Goal: Obtain resource: Download file/media

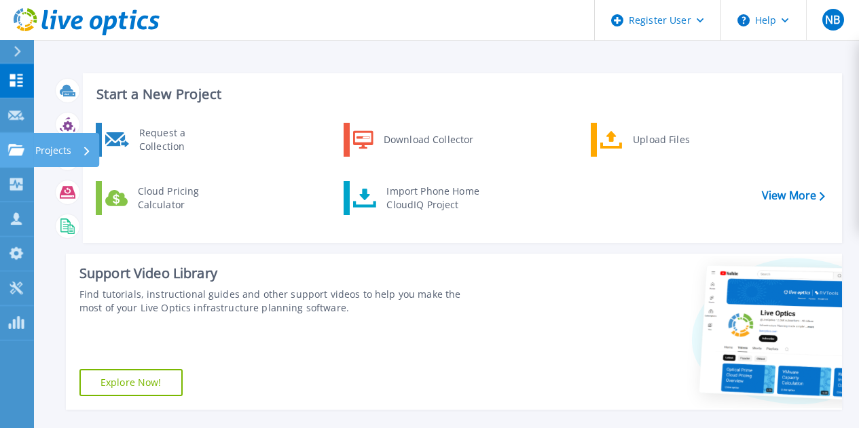
click at [13, 140] on link "Projects Projects" at bounding box center [17, 150] width 34 height 35
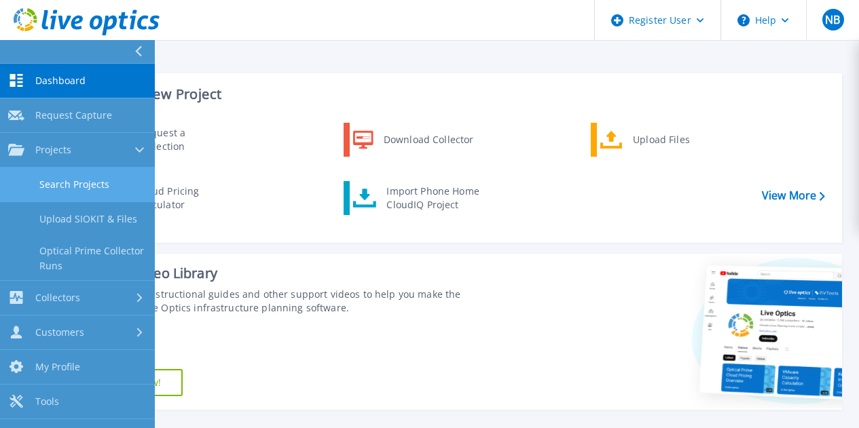
click at [98, 198] on link "Search Projects" at bounding box center [77, 185] width 155 height 35
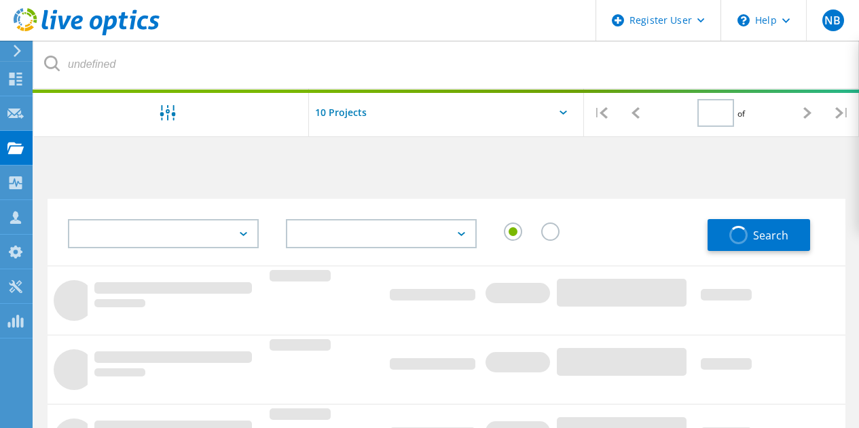
type input "1"
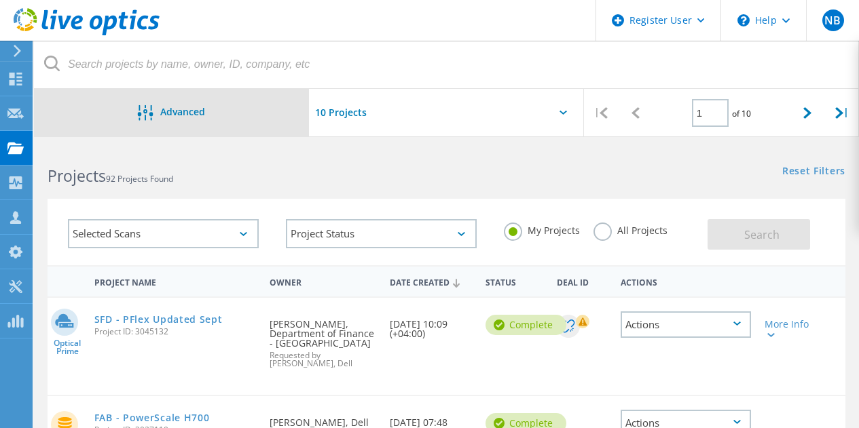
click at [84, 128] on div "Advanced" at bounding box center [171, 113] width 275 height 48
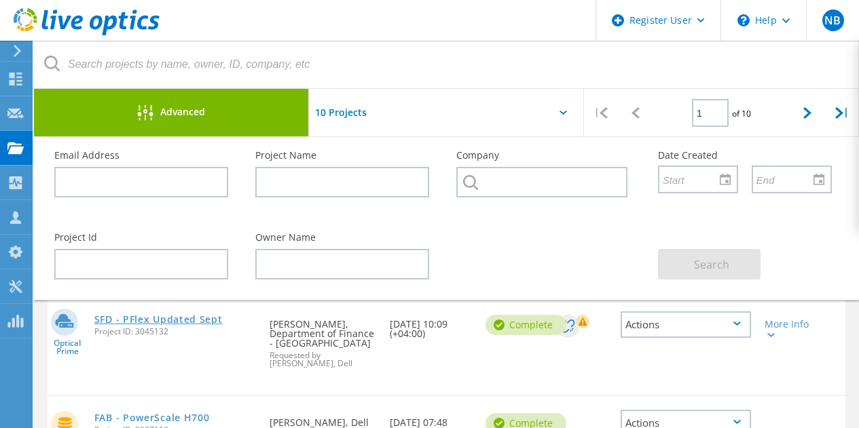
click at [151, 321] on link "SFD - PFlex Updated Sept" at bounding box center [158, 320] width 128 height 10
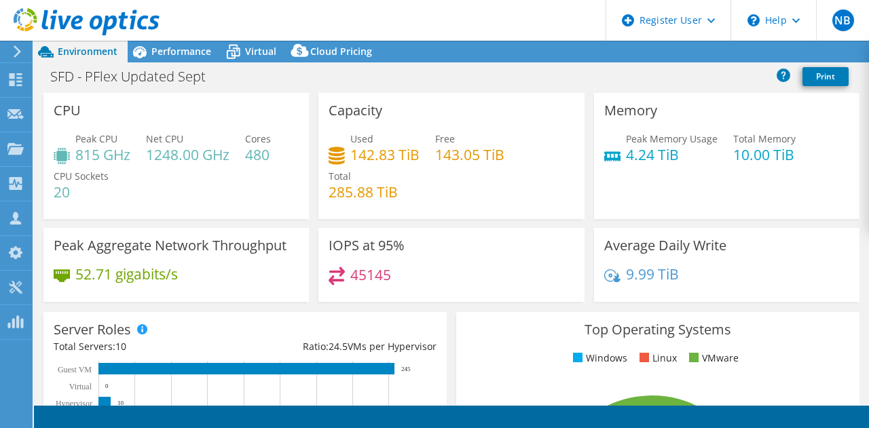
click at [85, 154] on h4 "815 GHz" at bounding box center [102, 154] width 55 height 15
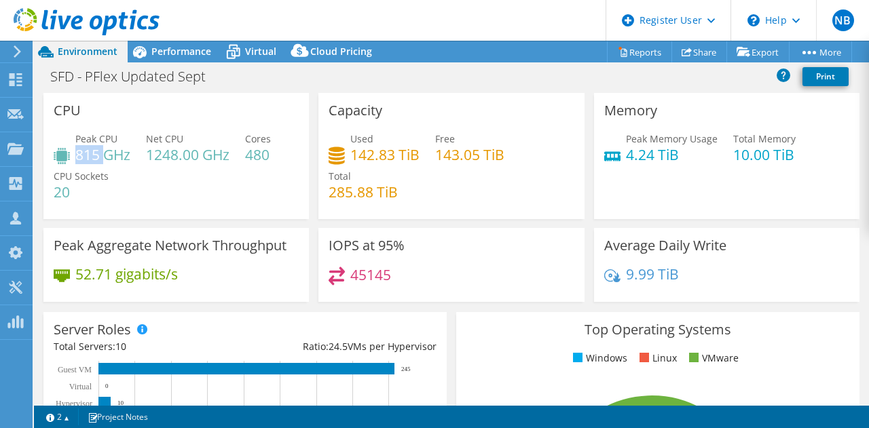
click at [90, 151] on h4 "815 GHz" at bounding box center [102, 154] width 55 height 15
click at [85, 148] on h4 "815 GHz" at bounding box center [102, 154] width 55 height 15
click at [115, 202] on div "Peak CPU 815 GHz Net CPU 1248.00 GHz Cores 480 CPU Sockets 20" at bounding box center [176, 172] width 245 height 81
click at [199, 48] on span "Performance" at bounding box center [181, 51] width 60 height 13
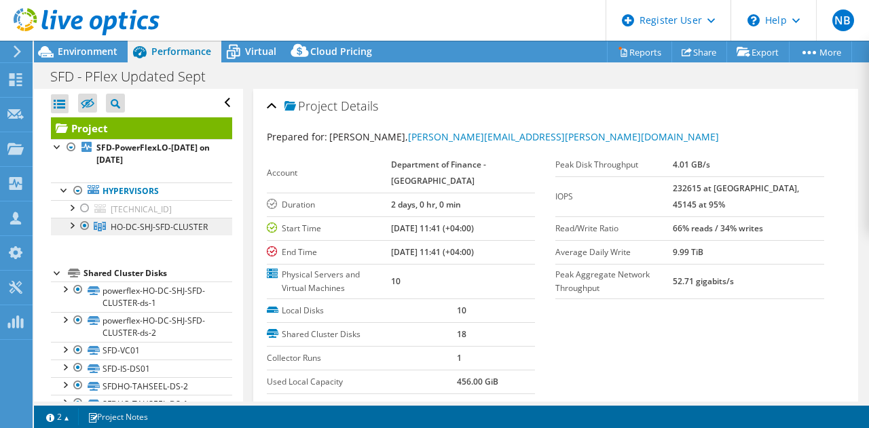
click at [130, 231] on span "HO-DC-SHJ-SFD-CLUSTER" at bounding box center [159, 227] width 97 height 12
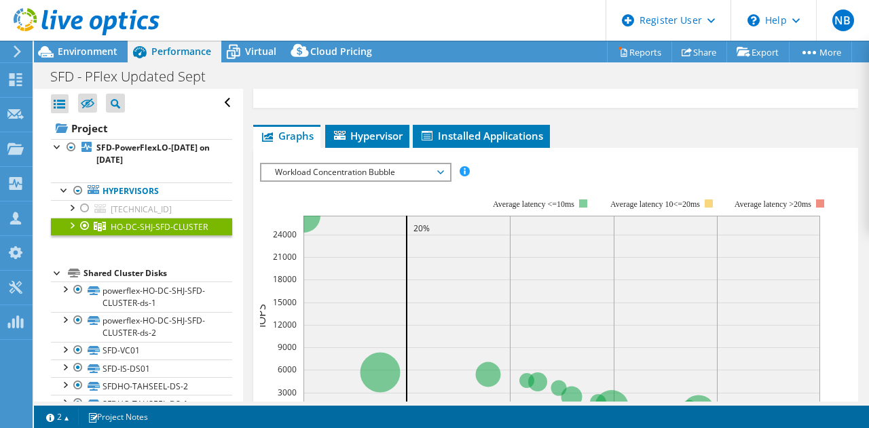
scroll to position [271, 0]
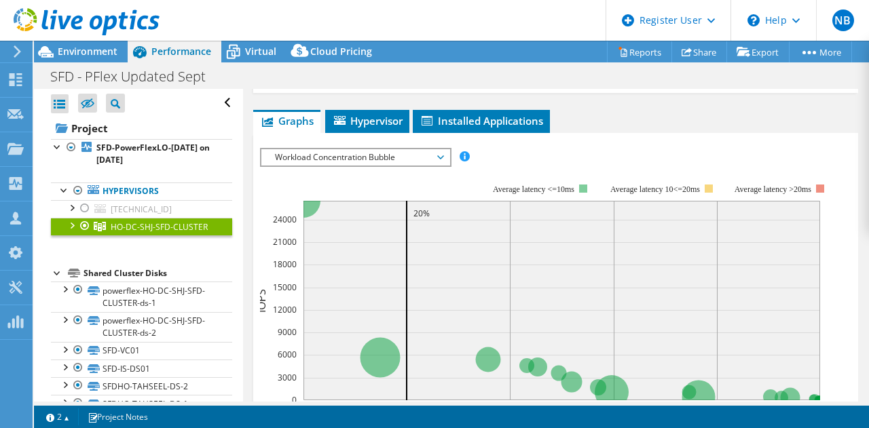
click at [388, 149] on span "Workload Concentration Bubble" at bounding box center [355, 157] width 174 height 16
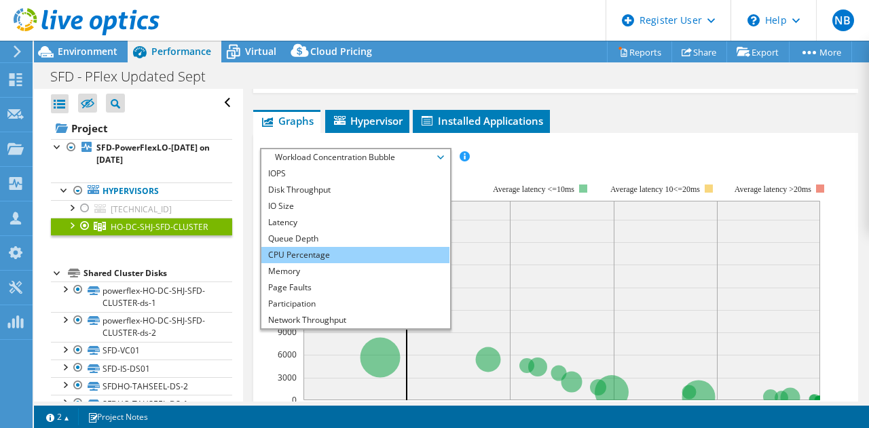
click at [402, 247] on li "CPU Percentage" at bounding box center [355, 255] width 188 height 16
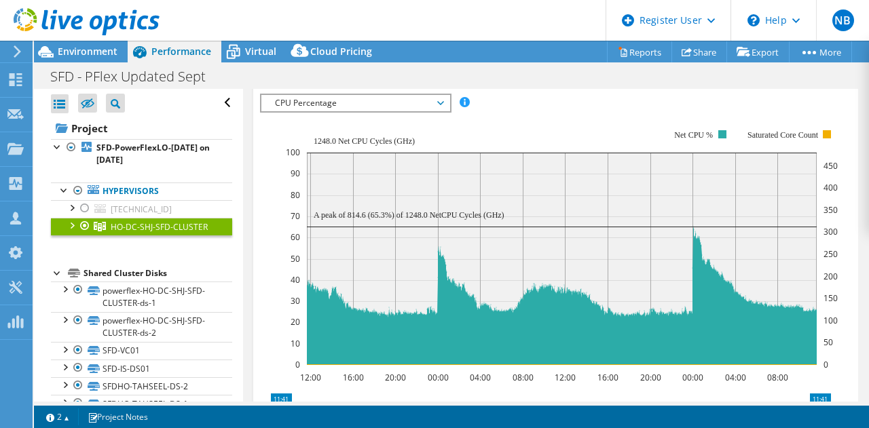
scroll to position [339, 0]
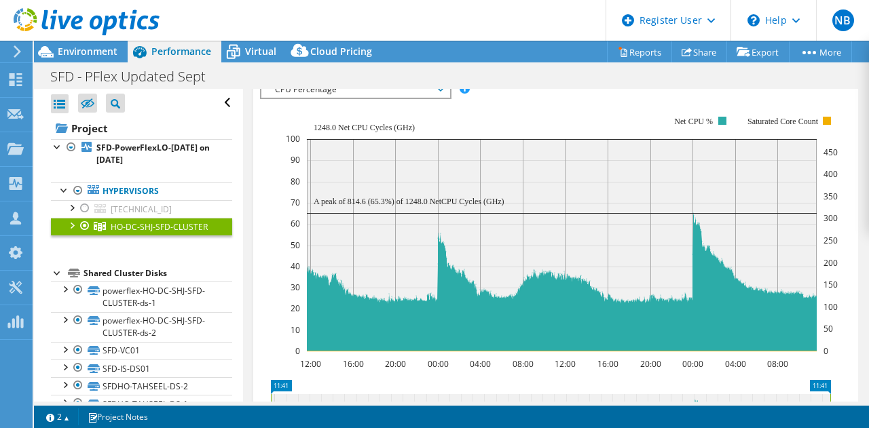
click at [271, 259] on icon "12:00 16:00 20:00 00:00 04:00 08:00 12:00 16:00 20:00 00:00 04:00 08:00 0 10 20…" at bounding box center [550, 233] width 581 height 271
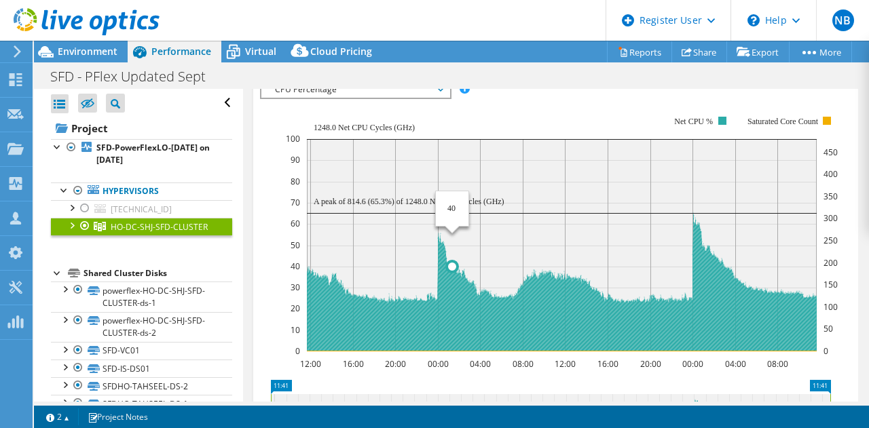
drag, startPoint x: 356, startPoint y: 172, endPoint x: 464, endPoint y: 171, distance: 107.9
click at [464, 197] on text "A peak of 814.6 (65.3%) of 1248.0 NetCPU Cycles (GHz)" at bounding box center [409, 202] width 191 height 10
click at [416, 197] on text "A peak of 814.6 (65.3%) of 1248.0 NetCPU Cycles (GHz)" at bounding box center [409, 202] width 191 height 10
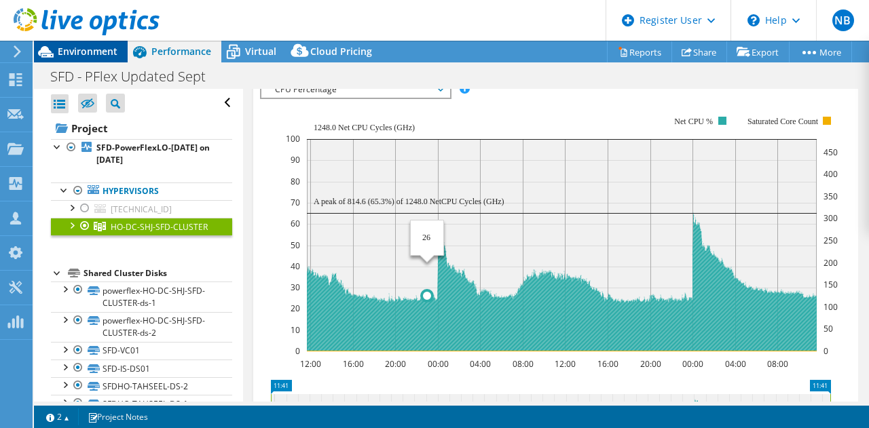
click at [62, 51] on span "Environment" at bounding box center [88, 51] width 60 height 13
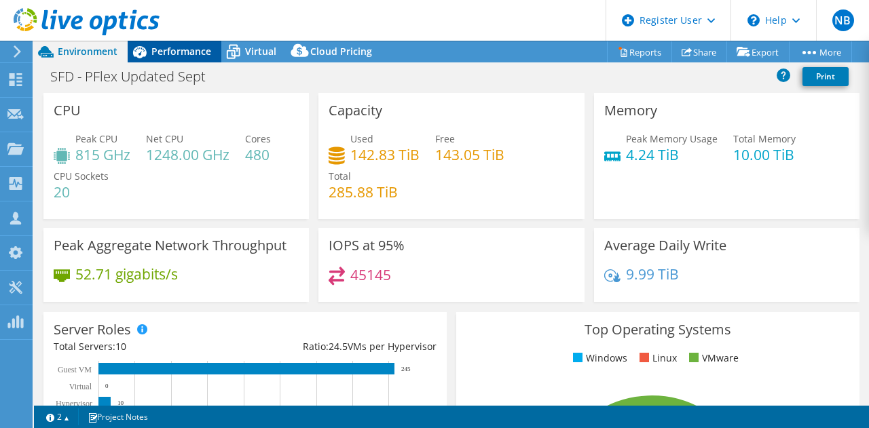
click at [165, 48] on span "Performance" at bounding box center [181, 51] width 60 height 13
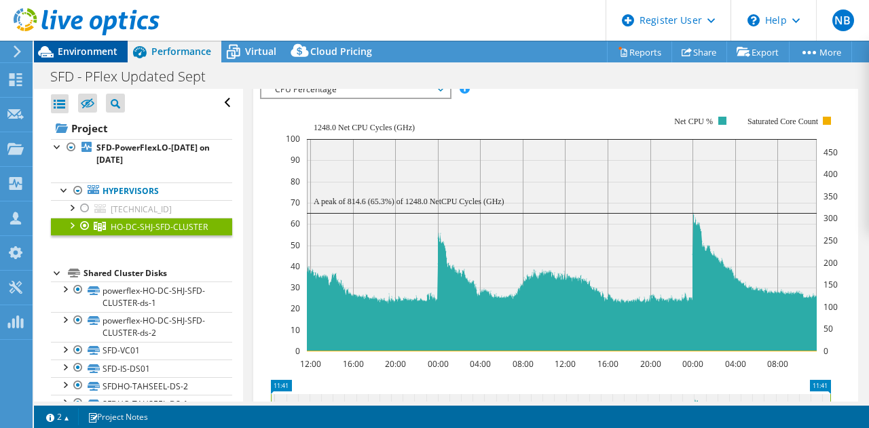
click at [109, 49] on span "Environment" at bounding box center [88, 51] width 60 height 13
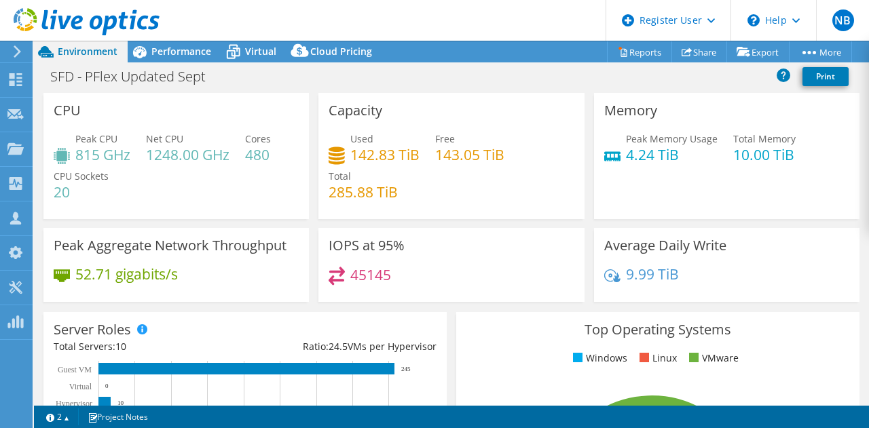
click at [147, 137] on span "Net CPU" at bounding box center [164, 138] width 37 height 13
click at [136, 119] on div "CPU Peak CPU 815 GHz Net CPU 1248.00 GHz Cores 480 CPU Sockets 20" at bounding box center [175, 156] width 265 height 126
click at [135, 119] on div "CPU Peak CPU 815 GHz Net CPU 1248.00 GHz Cores 480 CPU Sockets 20" at bounding box center [175, 156] width 265 height 126
click at [172, 128] on div "CPU Peak CPU 815 GHz Net CPU 1248.00 GHz Cores 480 CPU Sockets 20" at bounding box center [175, 156] width 265 height 126
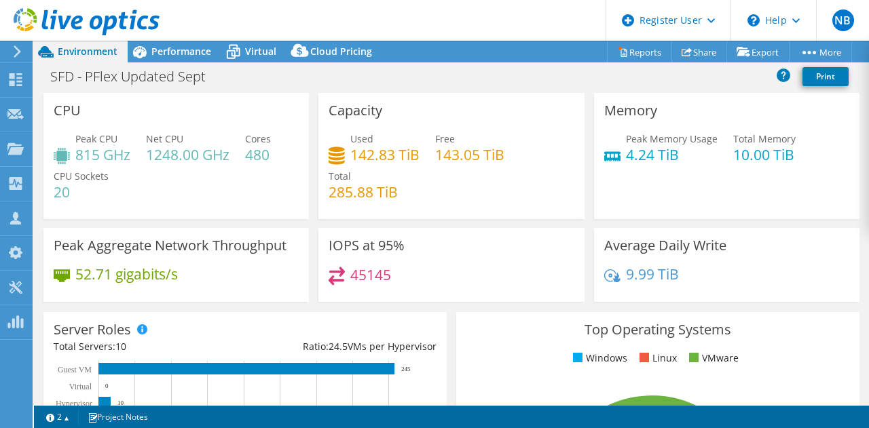
click at [82, 153] on h4 "815 GHz" at bounding box center [102, 154] width 55 height 15
click at [124, 98] on div "CPU Peak CPU 815 GHz Net CPU 1248.00 GHz Cores 480 CPU Sockets 20" at bounding box center [175, 156] width 265 height 126
click at [83, 160] on h4 "815 GHz" at bounding box center [102, 154] width 55 height 15
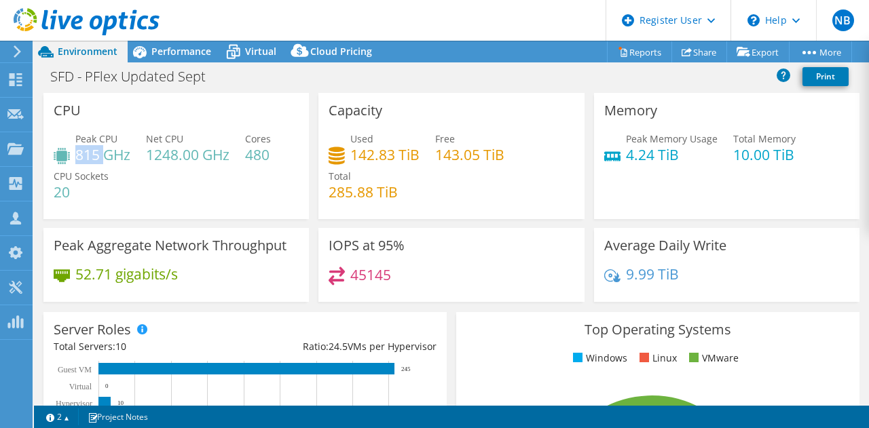
click at [83, 160] on h4 "815 GHz" at bounding box center [102, 154] width 55 height 15
click at [100, 157] on h4 "815 GHz" at bounding box center [102, 154] width 55 height 15
click at [143, 47] on icon at bounding box center [140, 52] width 24 height 24
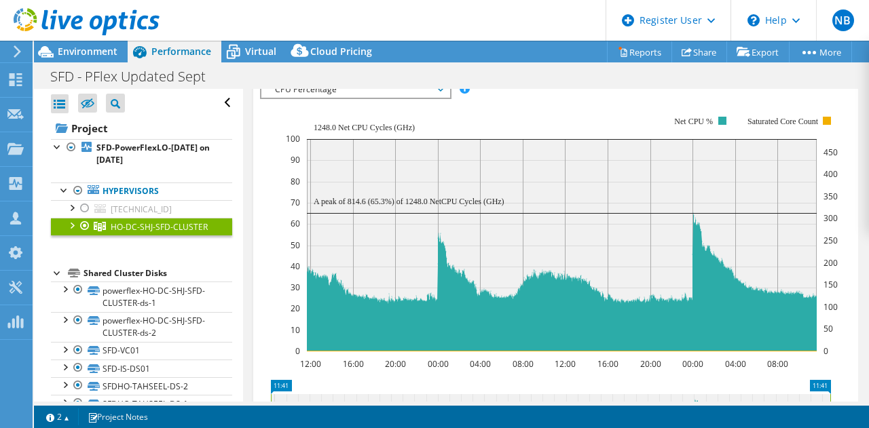
click at [280, 219] on icon "12:00 16:00 20:00 00:00 04:00 08:00 12:00 16:00 20:00 00:00 04:00 08:00 0 10 20…" at bounding box center [550, 233] width 581 height 271
click at [83, 52] on span "Environment" at bounding box center [88, 51] width 60 height 13
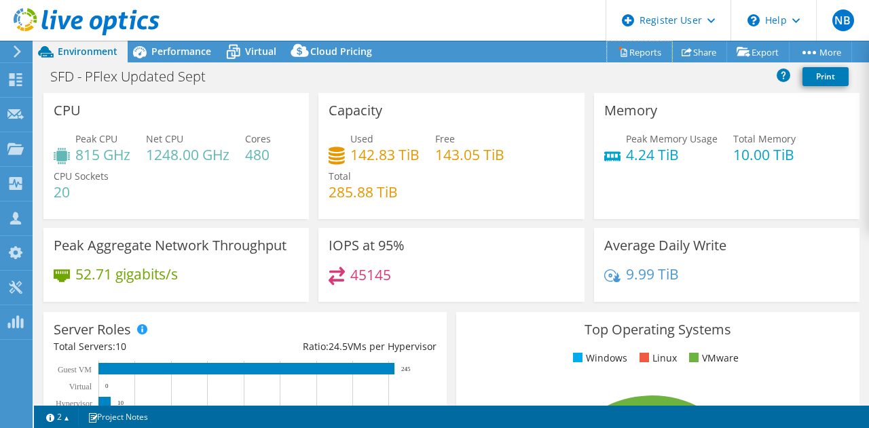
click at [639, 48] on link "Reports" at bounding box center [639, 51] width 65 height 21
click at [0, 0] on div at bounding box center [0, 0] width 0 height 0
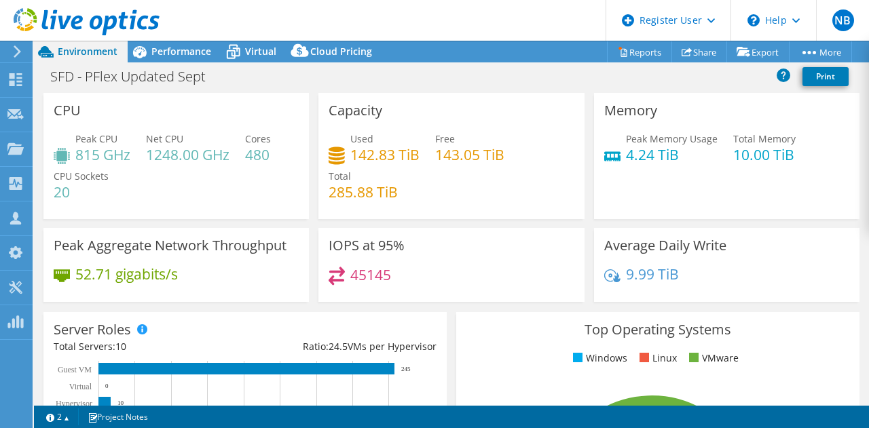
click at [0, 0] on div at bounding box center [0, 0] width 0 height 0
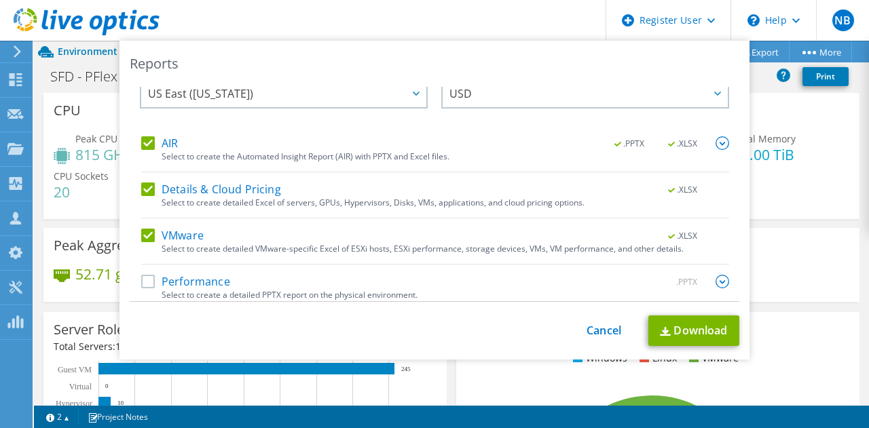
scroll to position [34, 0]
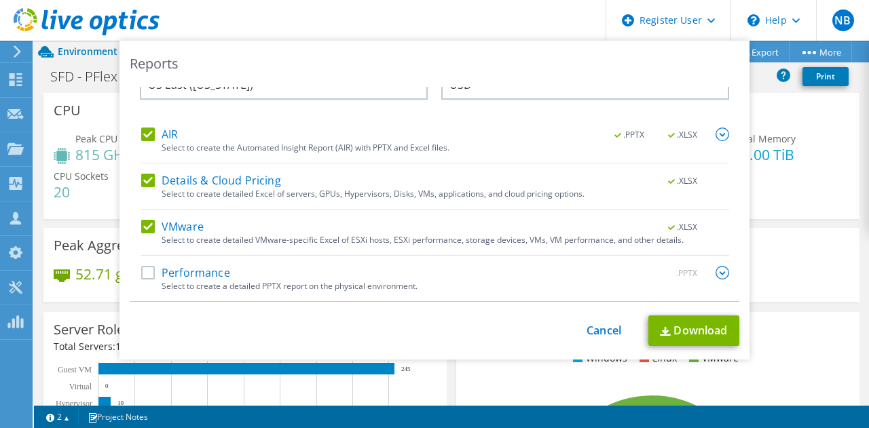
click at [143, 274] on label "Performance" at bounding box center [185, 273] width 89 height 14
click at [0, 0] on input "Performance" at bounding box center [0, 0] width 0 height 0
click at [690, 324] on link "Download" at bounding box center [693, 331] width 91 height 31
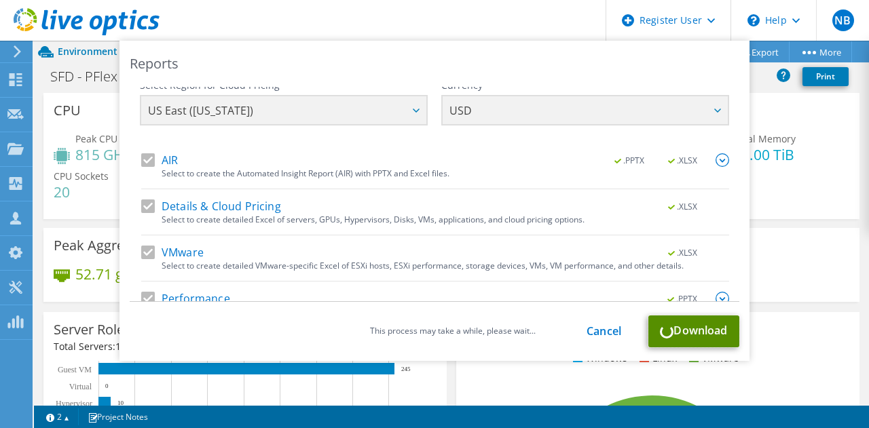
scroll to position [0, 0]
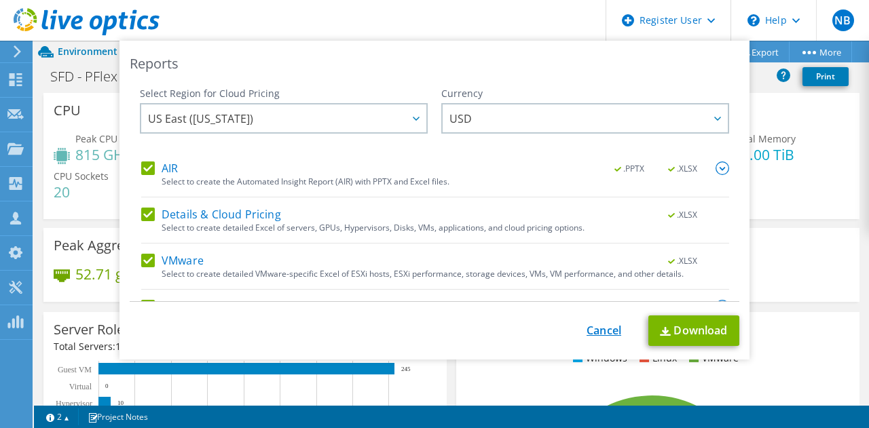
drag, startPoint x: 619, startPoint y: 328, endPoint x: 608, endPoint y: 329, distance: 10.9
click at [619, 328] on div "This process may take a while, please wait... Cancel Download" at bounding box center [434, 331] width 609 height 31
click at [603, 331] on link "Cancel" at bounding box center [603, 330] width 35 height 13
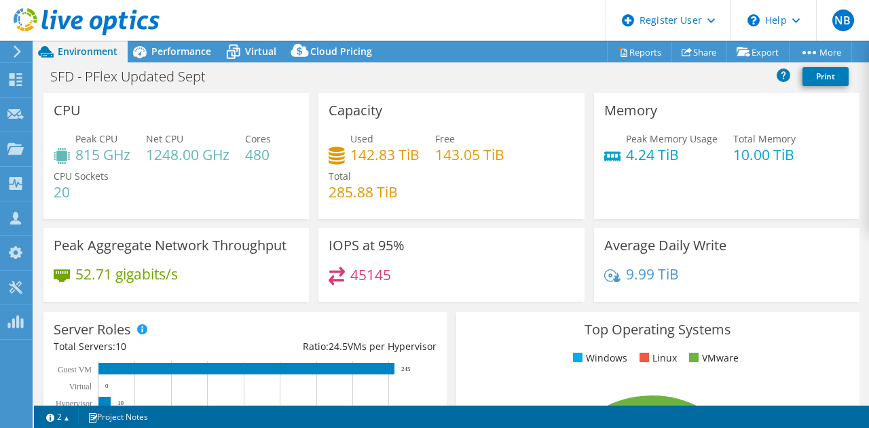
click at [109, 58] on span "Environment" at bounding box center [88, 51] width 60 height 13
click at [92, 147] on h4 "815 GHz" at bounding box center [102, 154] width 55 height 15
click at [533, 142] on div "Used 142.83 TiB Free 143.05 TiB Total 285.88 TiB" at bounding box center [451, 172] width 245 height 81
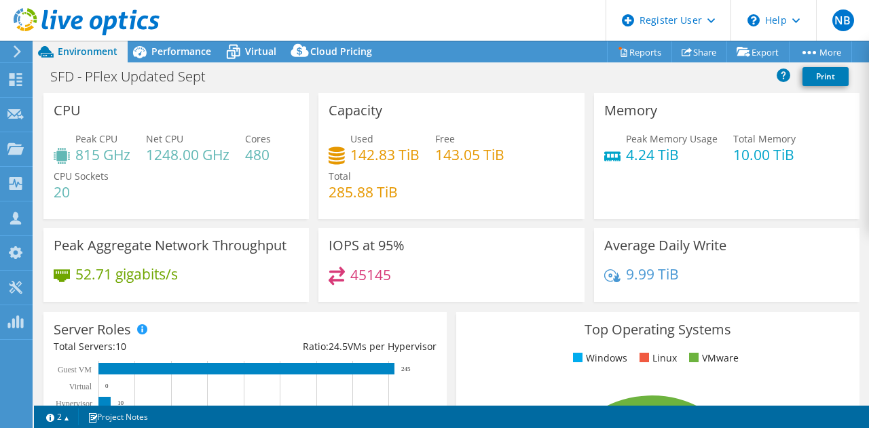
click at [113, 162] on h4 "815 GHz" at bounding box center [102, 154] width 55 height 15
click at [200, 127] on div "CPU Peak CPU 815 GHz Net CPU 1248.00 GHz Cores 480 CPU Sockets 20" at bounding box center [175, 156] width 265 height 126
click at [108, 161] on h4 "815 GHz" at bounding box center [102, 154] width 55 height 15
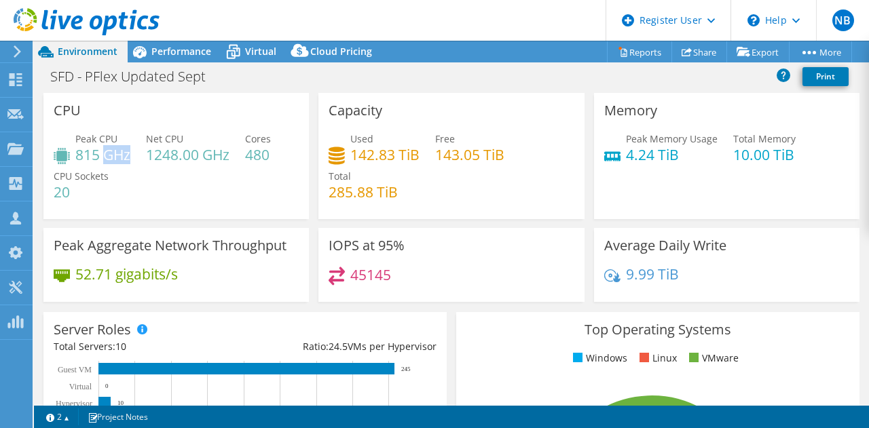
click at [108, 161] on h4 "815 GHz" at bounding box center [102, 154] width 55 height 15
click at [140, 181] on div "Peak CPU 815 GHz Net CPU 1248.00 GHz Cores 480 CPU Sockets 20" at bounding box center [176, 172] width 245 height 81
click at [111, 154] on h4 "815 GHz" at bounding box center [102, 154] width 55 height 15
click at [110, 154] on h4 "815 GHz" at bounding box center [102, 154] width 55 height 15
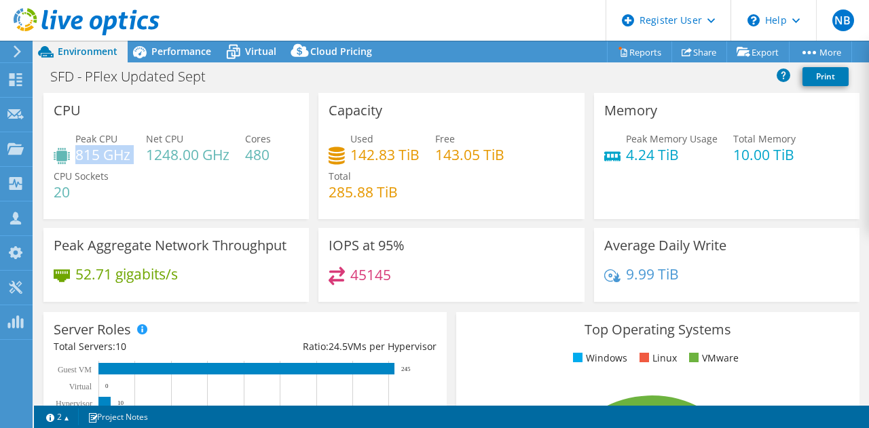
click at [110, 154] on h4 "815 GHz" at bounding box center [102, 154] width 55 height 15
click at [156, 149] on h4 "1248.00 GHz" at bounding box center [187, 154] width 83 height 15
click at [92, 155] on h4 "815 GHz" at bounding box center [102, 154] width 55 height 15
click at [173, 153] on h4 "1248.00 GHz" at bounding box center [187, 154] width 83 height 15
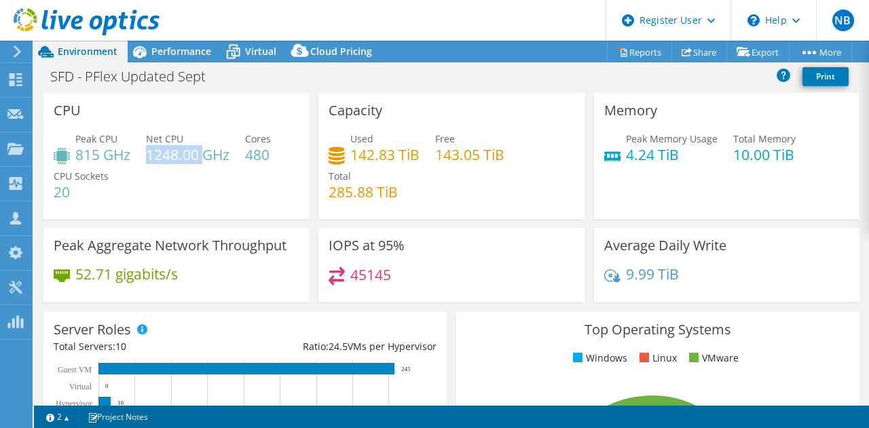
click at [173, 153] on h4 "1248.00 GHz" at bounding box center [187, 154] width 83 height 15
click at [215, 129] on div "CPU Peak CPU 815 GHz Net CPU 1248.00 GHz Cores 480 CPU Sockets 20" at bounding box center [175, 156] width 265 height 126
click at [83, 156] on h4 "815 GHz" at bounding box center [102, 154] width 55 height 15
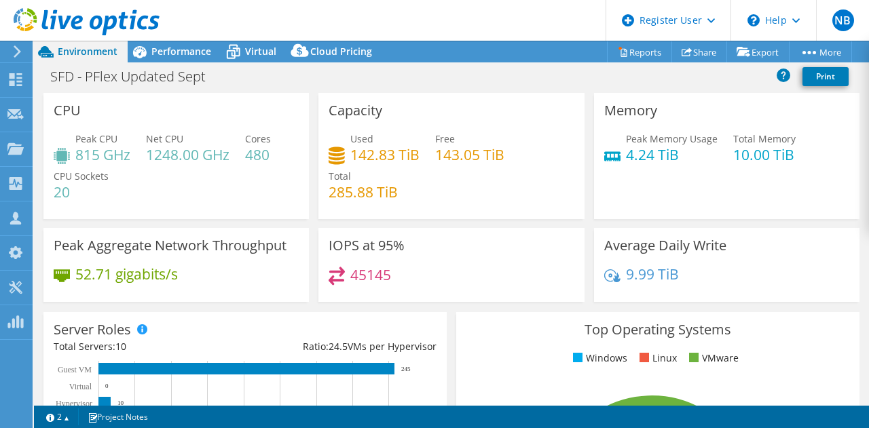
click at [147, 117] on div "CPU Peak CPU 815 GHz Net CPU 1248.00 GHz Cores 480 CPU Sockets 20" at bounding box center [175, 156] width 265 height 126
click at [85, 162] on h4 "815 GHz" at bounding box center [102, 154] width 55 height 15
drag, startPoint x: 75, startPoint y: 140, endPoint x: 136, endPoint y: 162, distance: 64.8
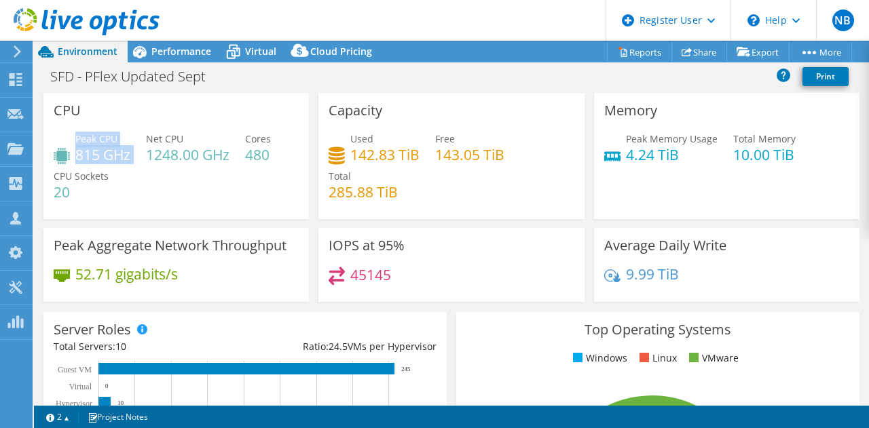
click at [136, 162] on div "Peak CPU 815 GHz Net CPU 1248.00 GHz Cores 480 CPU Sockets 20" at bounding box center [176, 172] width 245 height 81
click at [153, 105] on div "CPU Peak CPU 815 GHz Net CPU 1248.00 GHz Cores 480 CPU Sockets 20" at bounding box center [175, 156] width 265 height 126
click at [150, 47] on icon at bounding box center [140, 52] width 24 height 24
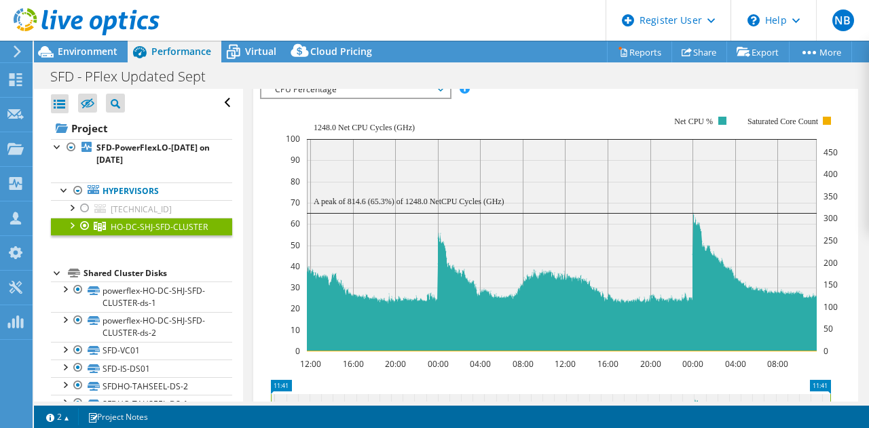
click at [266, 219] on icon "12:00 16:00 20:00 00:00 04:00 08:00 12:00 16:00 20:00 00:00 04:00 08:00 0 10 20…" at bounding box center [550, 233] width 581 height 271
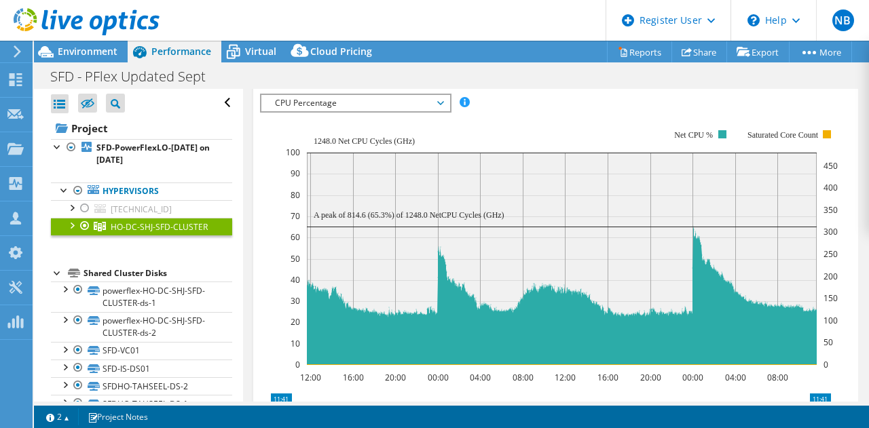
scroll to position [339, 0]
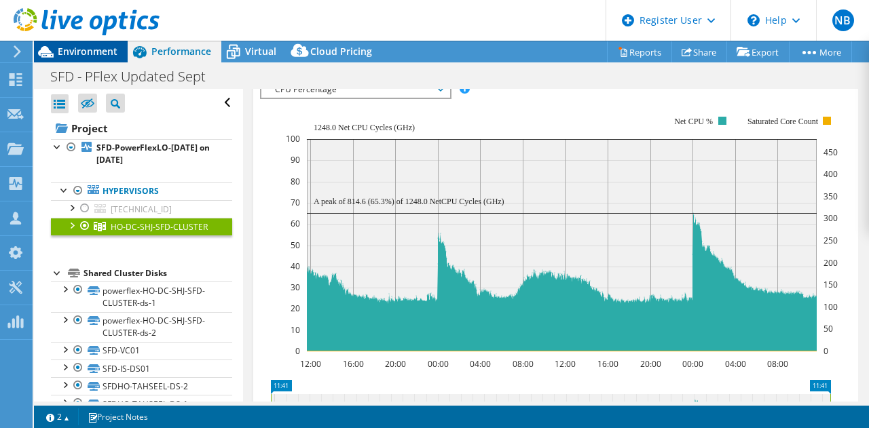
click at [80, 54] on span "Environment" at bounding box center [88, 51] width 60 height 13
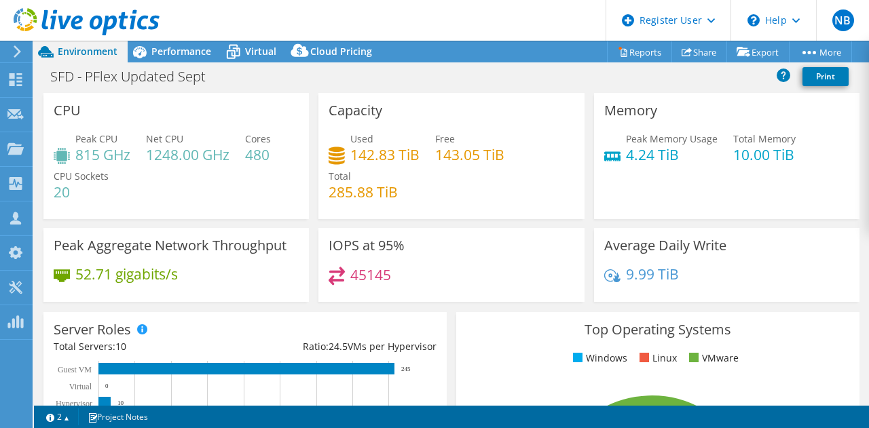
click at [92, 210] on div "Peak CPU 815 GHz Net CPU 1248.00 GHz Cores 480 CPU Sockets 20" at bounding box center [176, 172] width 245 height 81
click at [69, 199] on h4 "20" at bounding box center [81, 192] width 55 height 15
click at [208, 183] on div "Peak CPU 815 GHz Net CPU 1248.00 GHz Cores 480 CPU Sockets 20" at bounding box center [176, 172] width 245 height 81
drag, startPoint x: 325, startPoint y: 196, endPoint x: 400, endPoint y: 192, distance: 75.4
click at [400, 192] on div "Used 142.83 TiB Free 143.05 TiB Total 285.88 TiB" at bounding box center [451, 172] width 245 height 81
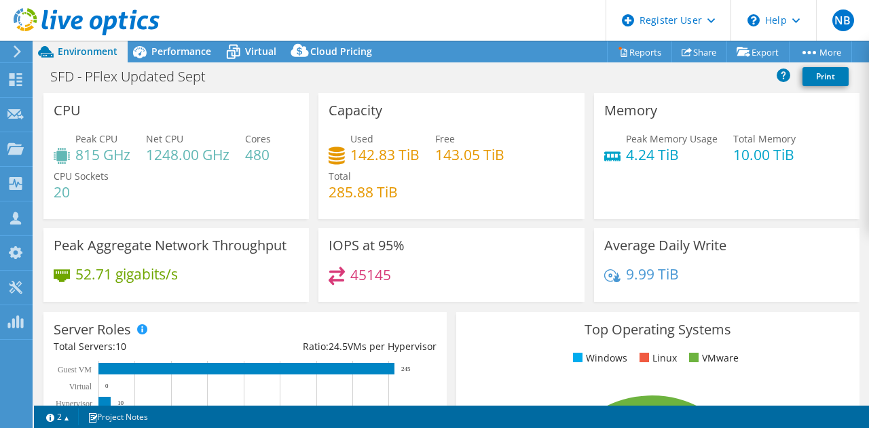
click at [486, 81] on div "SFD - PFlex Updated Sept Print" at bounding box center [451, 76] width 835 height 25
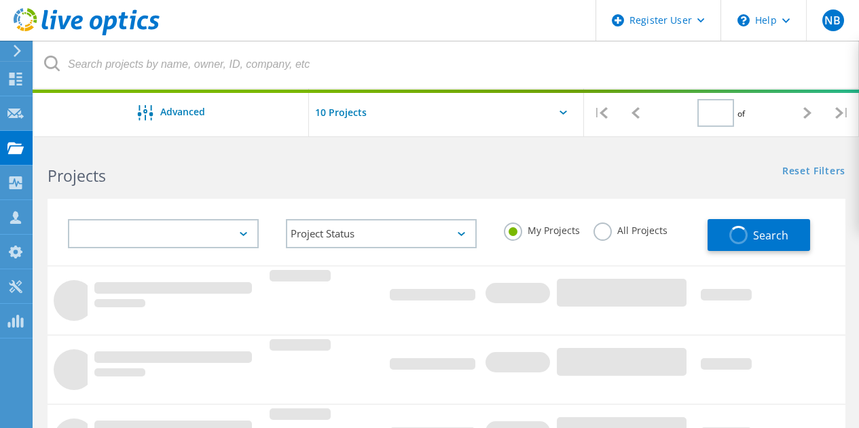
type input "1"
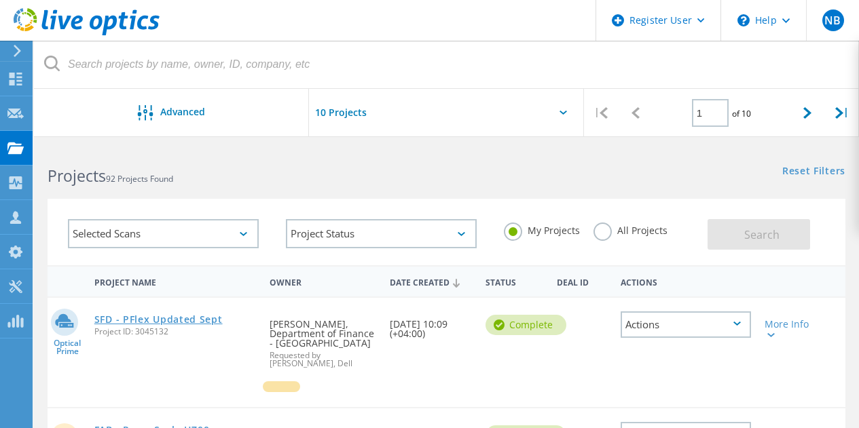
click at [187, 321] on link "SFD - PFlex Updated Sept" at bounding box center [158, 320] width 128 height 10
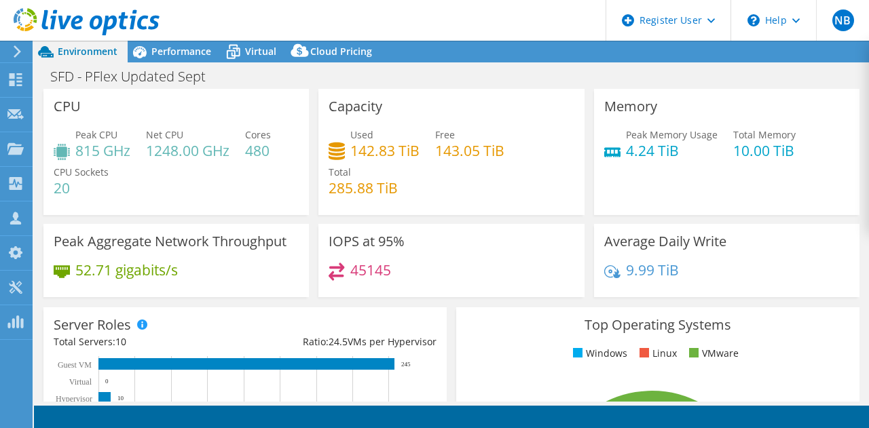
click at [428, 73] on div "SFD - PFlex Updated Sept Print" at bounding box center [451, 76] width 835 height 25
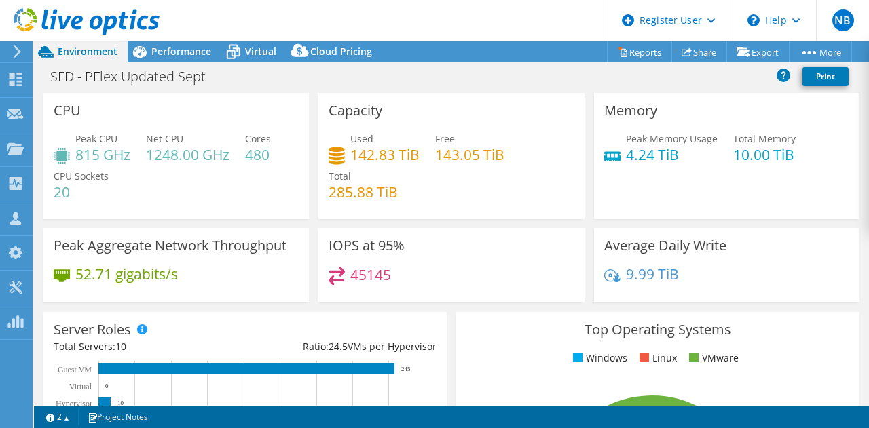
click at [451, 90] on div "SFD - PFlex Updated Sept Print" at bounding box center [451, 78] width 835 height 29
click at [515, 186] on div "Used 142.83 TiB Free 143.05 TiB Total 285.88 TiB" at bounding box center [451, 172] width 245 height 81
click at [515, 184] on div "Used 142.83 TiB Free 143.05 TiB Total 285.88 TiB" at bounding box center [451, 172] width 245 height 81
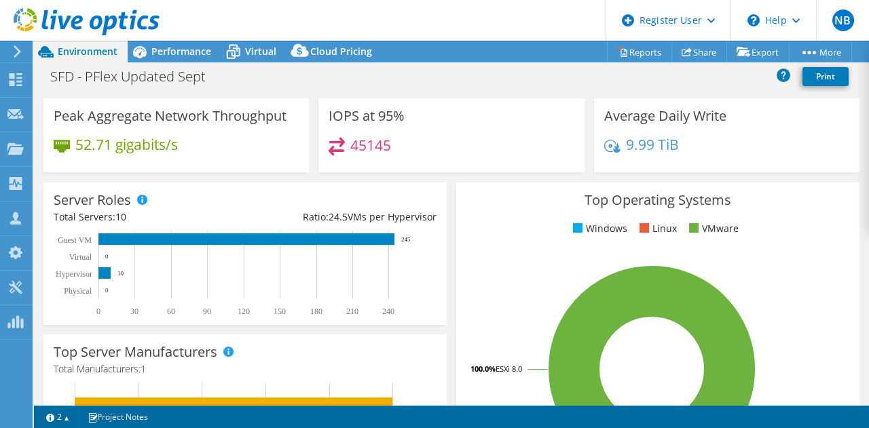
scroll to position [136, 0]
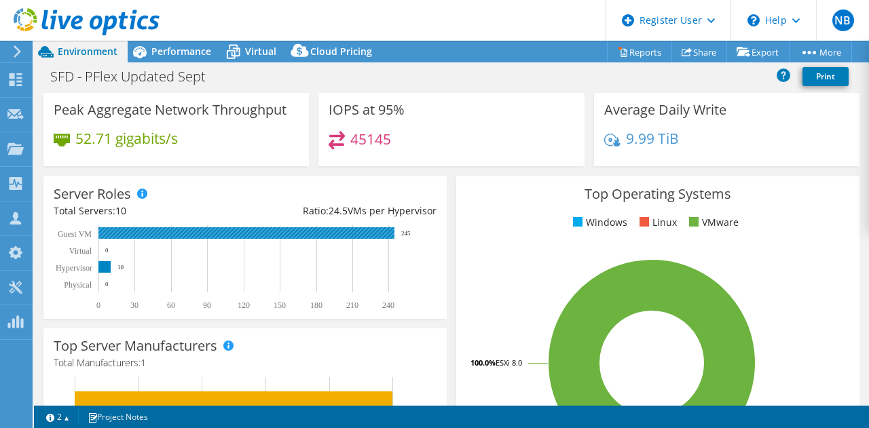
click at [404, 233] on text "245" at bounding box center [406, 233] width 10 height 7
